Goal: Information Seeking & Learning: Learn about a topic

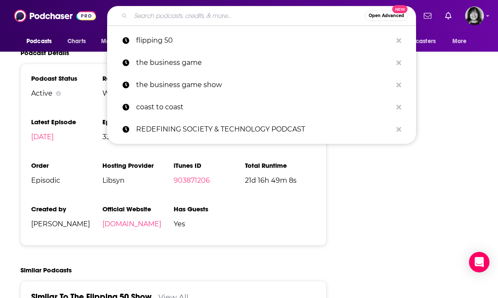
type input "Resiliency Radio"
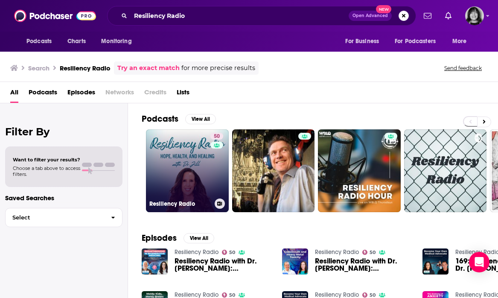
click at [180, 179] on link "50 Resiliency Radio" at bounding box center [187, 170] width 83 height 83
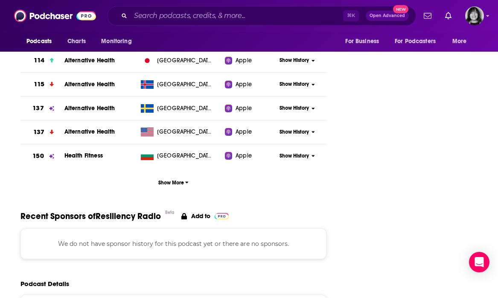
scroll to position [985, 0]
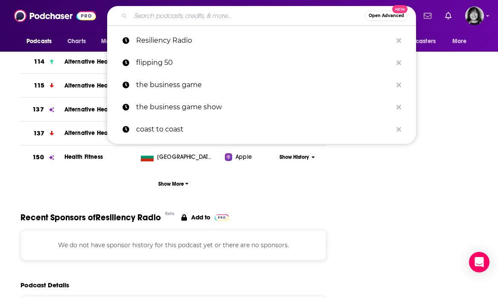
click at [185, 15] on input "Search podcasts, credits, & more..." at bounding box center [247, 16] width 234 height 14
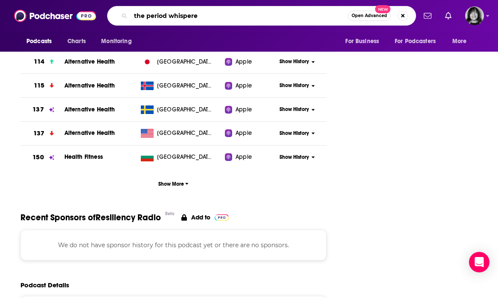
type input "the period whisperer"
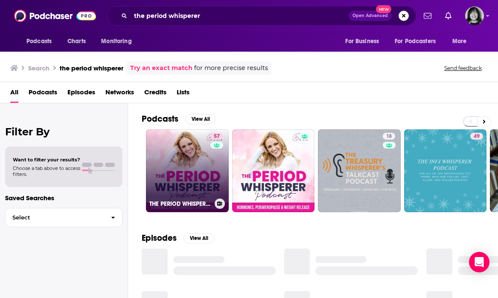
click at [179, 146] on link "57 THE PERIOD WHISPERER PODCAST - [MEDICAL_DATA], Menopause, [MEDICAL_DATA], We…" at bounding box center [187, 170] width 83 height 83
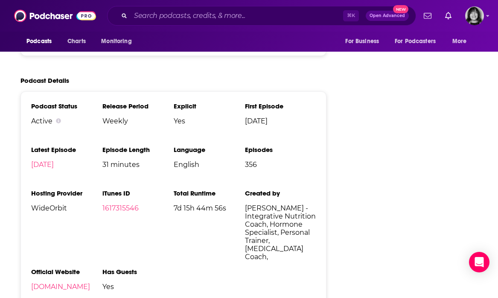
scroll to position [1353, 0]
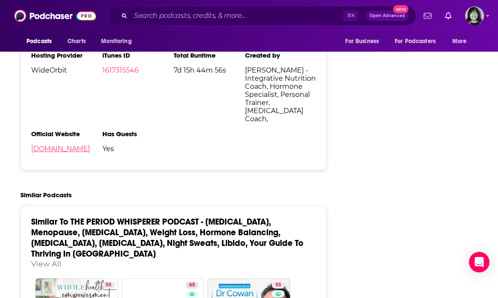
click at [90, 145] on link "[DOMAIN_NAME]" at bounding box center [60, 149] width 59 height 8
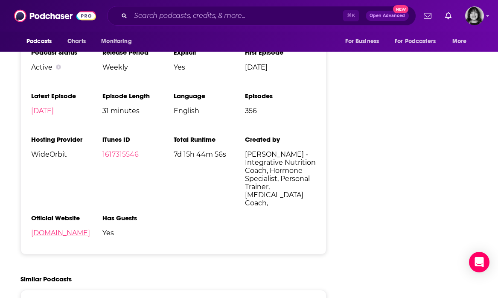
scroll to position [1257, 0]
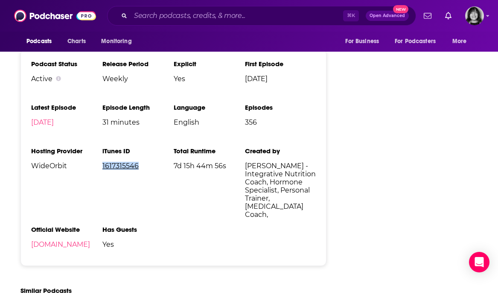
click at [124, 162] on link "1617315546" at bounding box center [120, 166] width 36 height 8
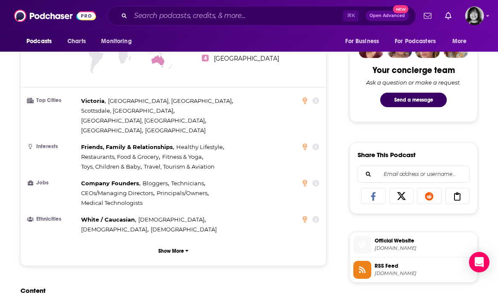
scroll to position [0, 0]
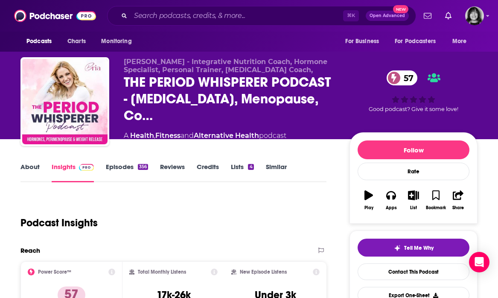
click at [29, 166] on link "About" at bounding box center [29, 172] width 19 height 20
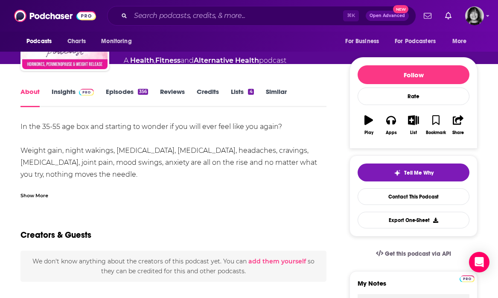
click at [41, 194] on div "Show More" at bounding box center [34, 195] width 28 height 8
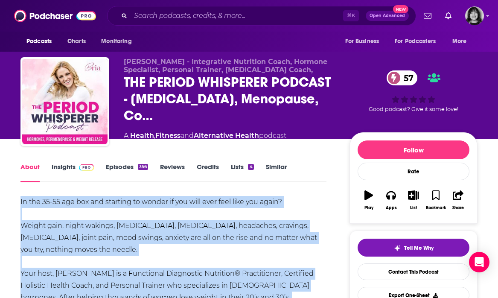
drag, startPoint x: 193, startPoint y: 230, endPoint x: 17, endPoint y: 203, distance: 178.3
copy div "Lo ips 74-21 dol sit ame consecte ad elitse do eiu temp inci utla etdo mag aliq…"
